Goal: Task Accomplishment & Management: Manage account settings

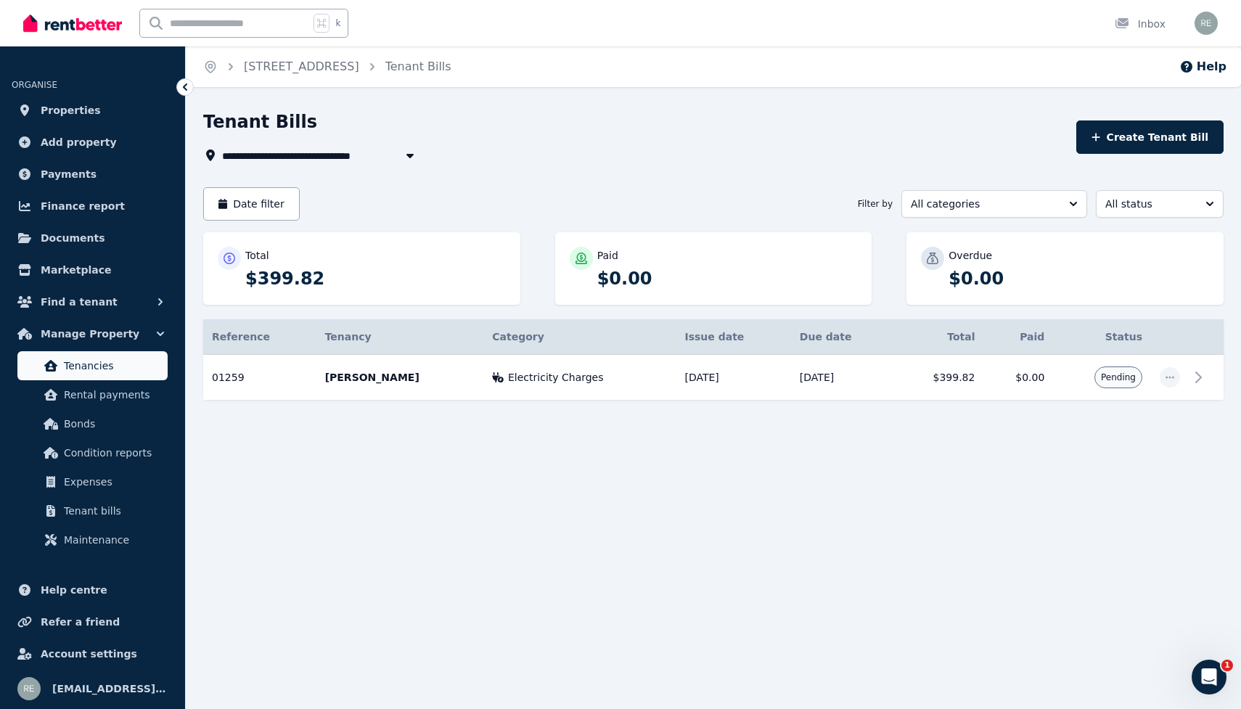
click at [97, 366] on span "Tenancies" at bounding box center [113, 365] width 98 height 17
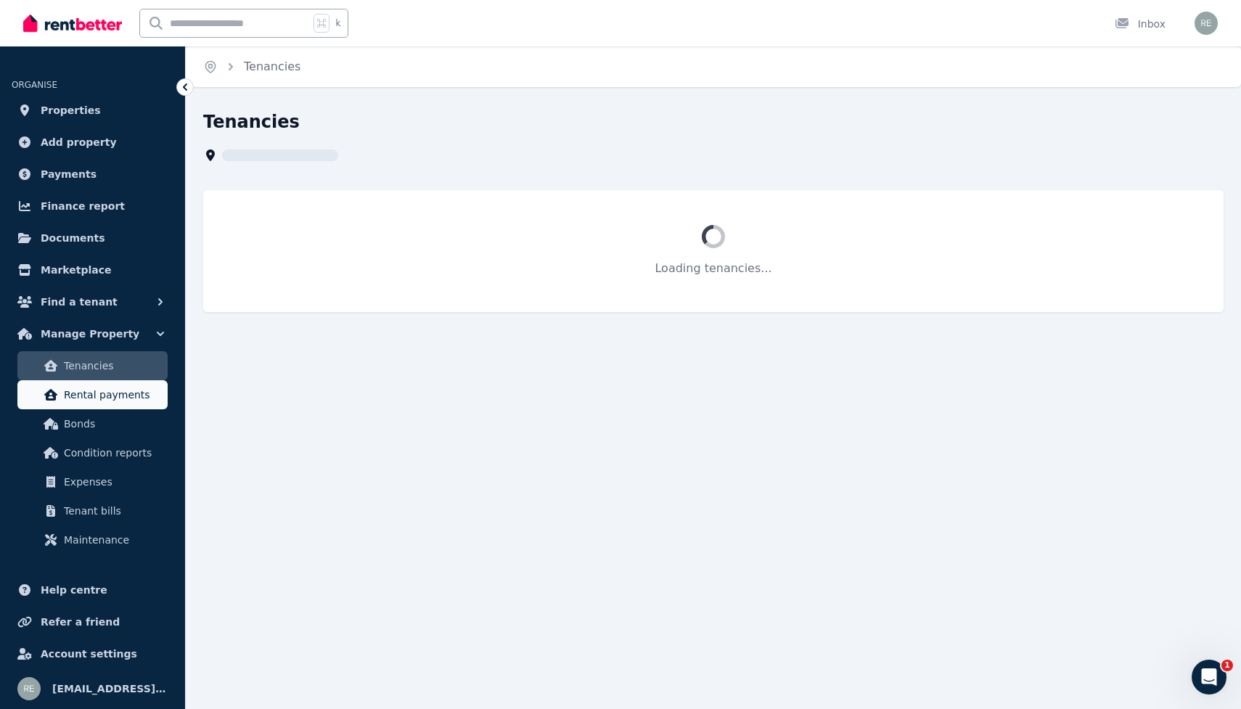
click at [86, 393] on span "Rental payments" at bounding box center [113, 394] width 98 height 17
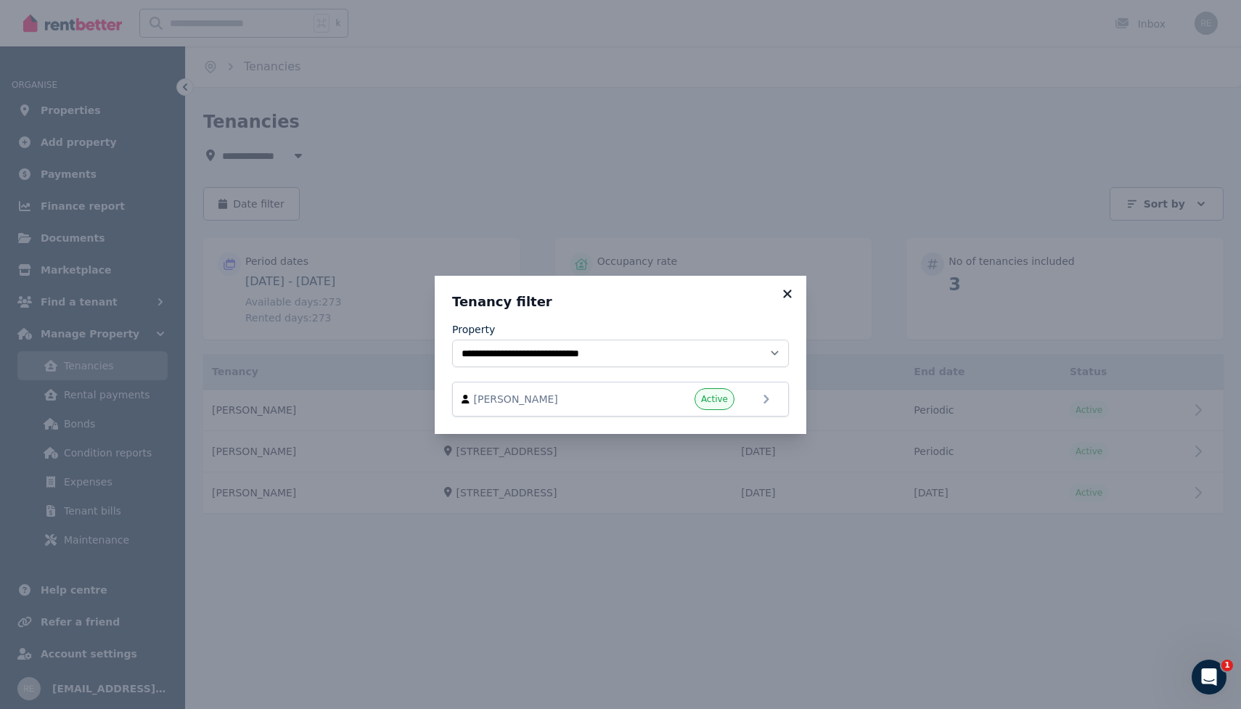
click at [787, 289] on icon at bounding box center [787, 293] width 15 height 13
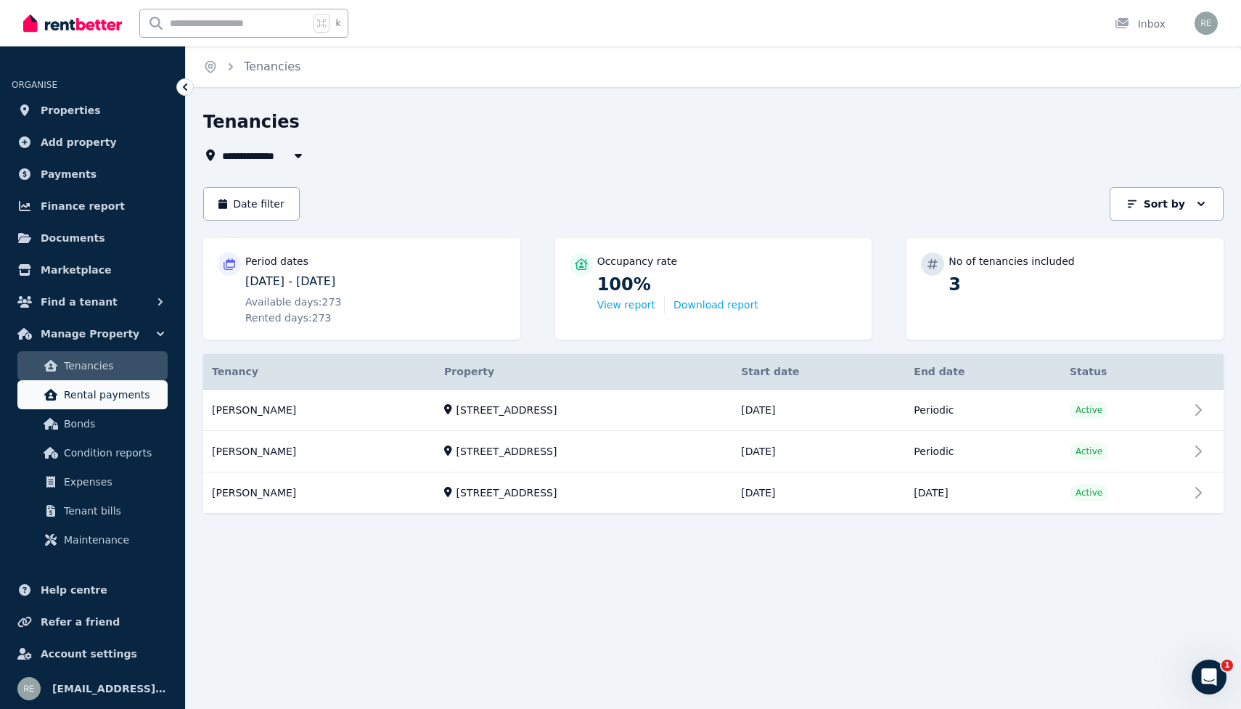
click at [90, 388] on span "Rental payments" at bounding box center [113, 394] width 98 height 17
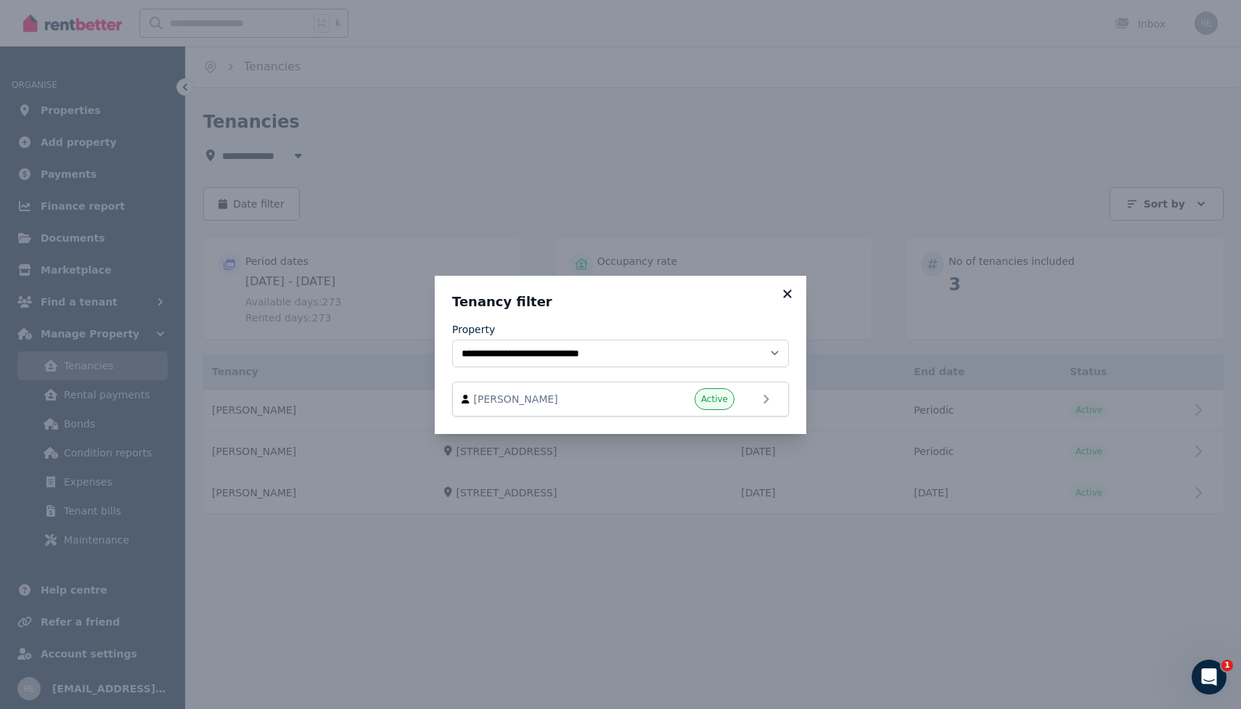
click at [784, 296] on icon at bounding box center [787, 294] width 8 height 8
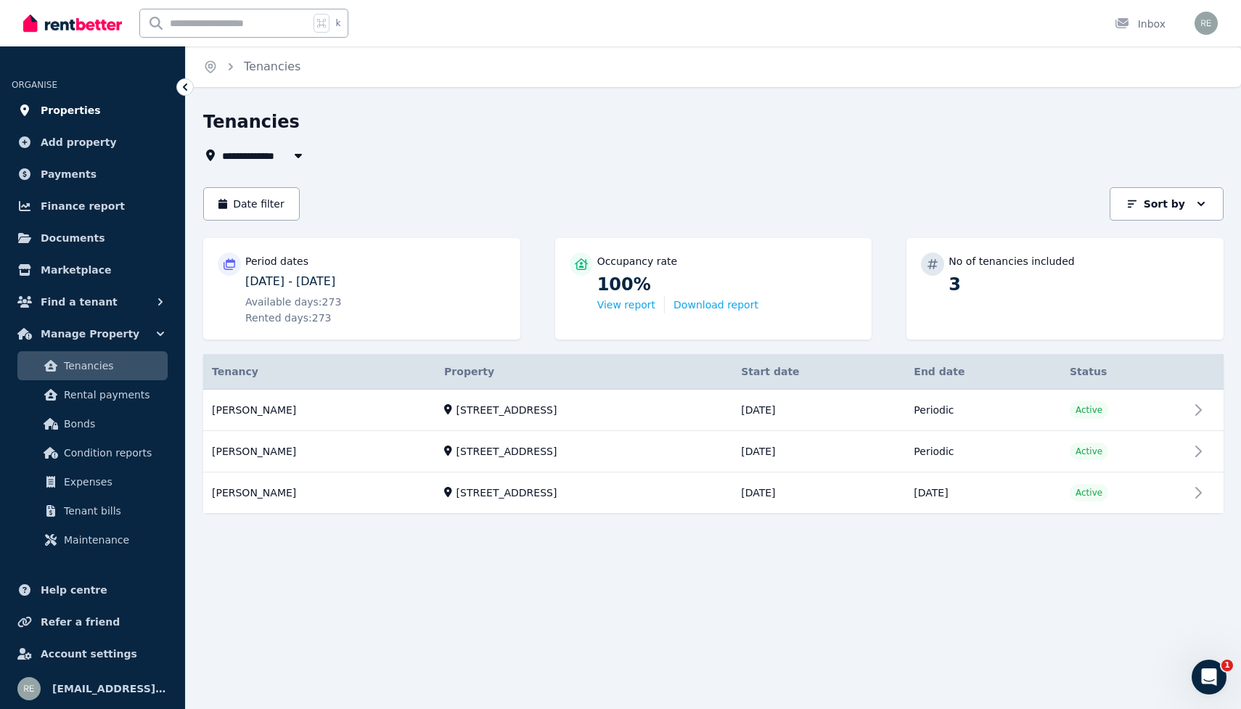
click at [64, 112] on span "Properties" at bounding box center [71, 110] width 60 height 17
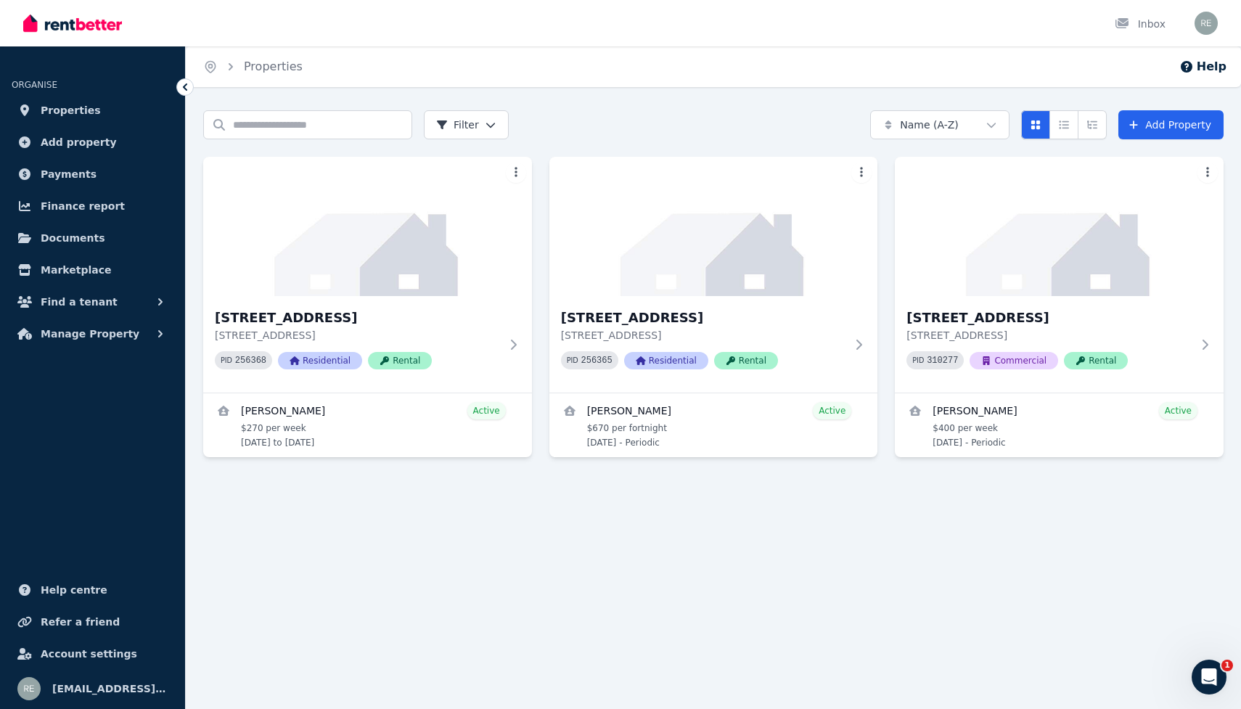
click at [1012, 241] on img at bounding box center [1059, 226] width 329 height 139
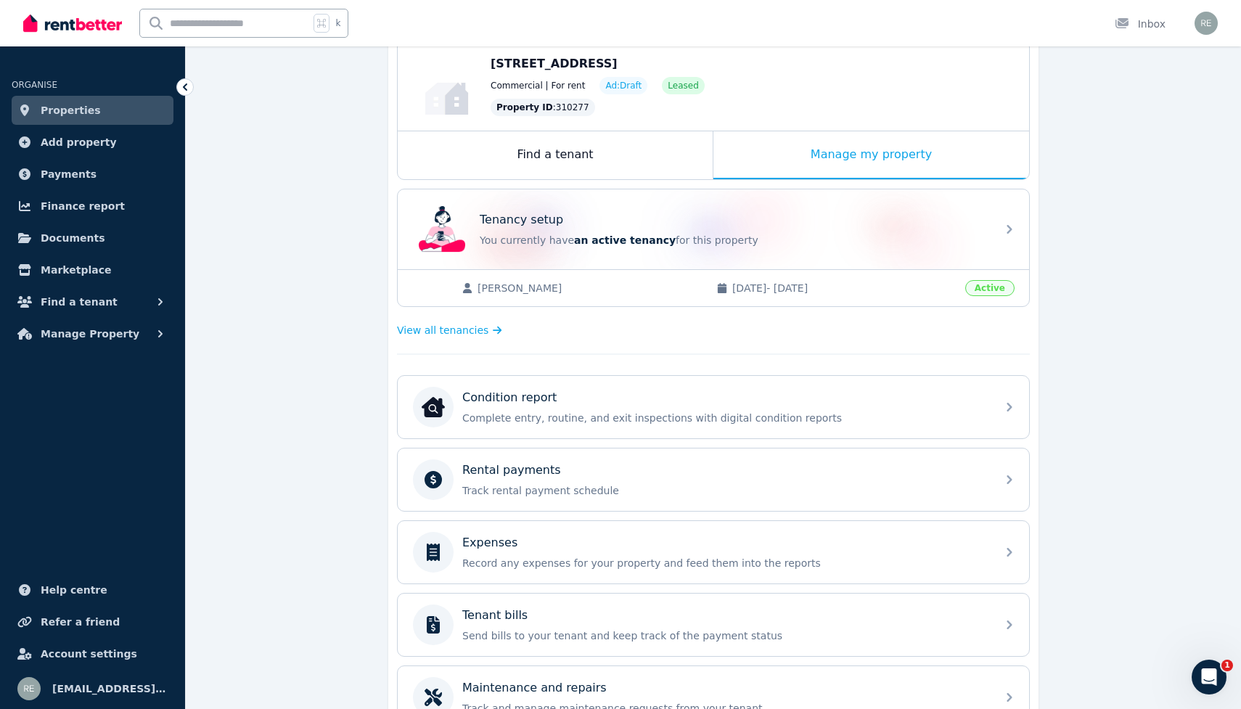
scroll to position [179, 0]
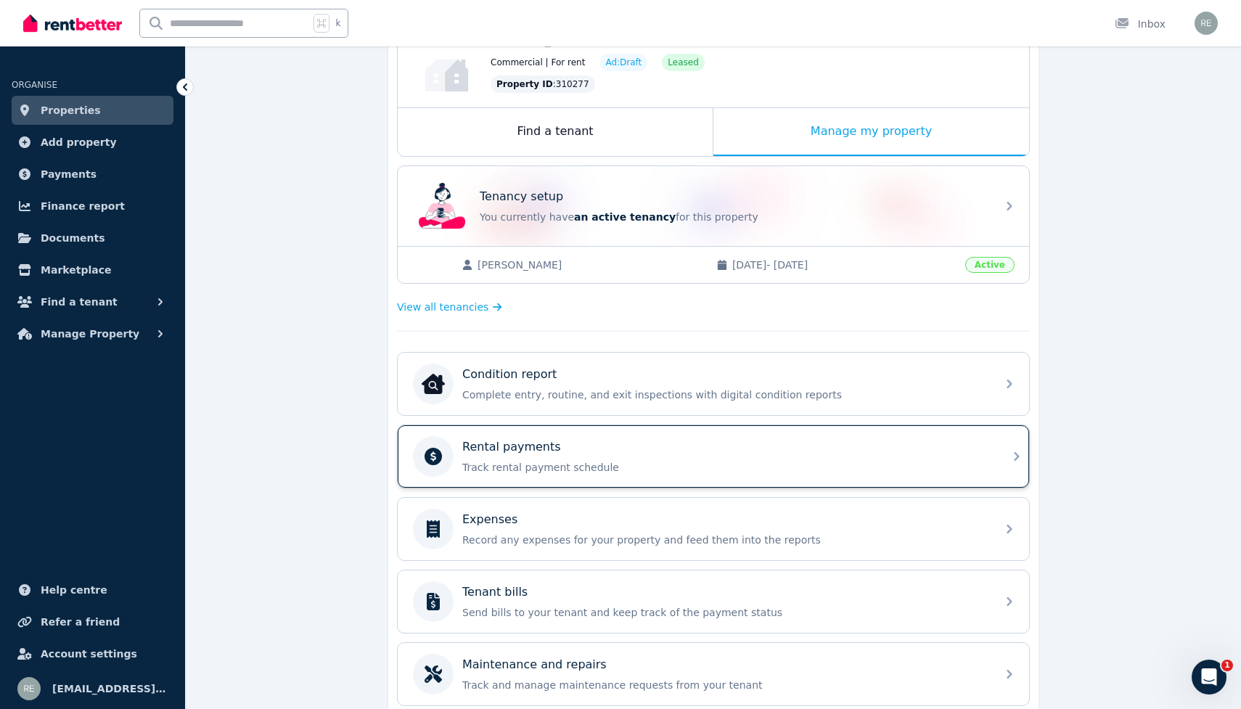
click at [722, 454] on div "Rental payments" at bounding box center [724, 446] width 525 height 17
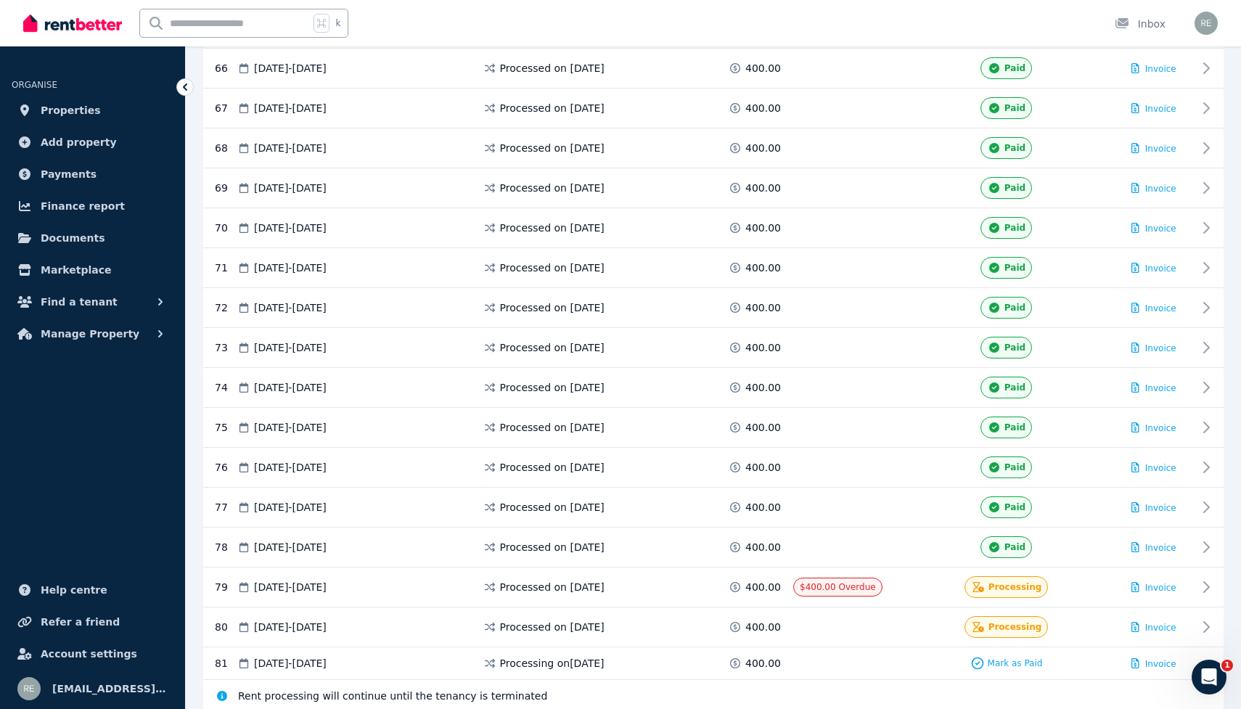
scroll to position [2981, 0]
